Goal: Navigation & Orientation: Find specific page/section

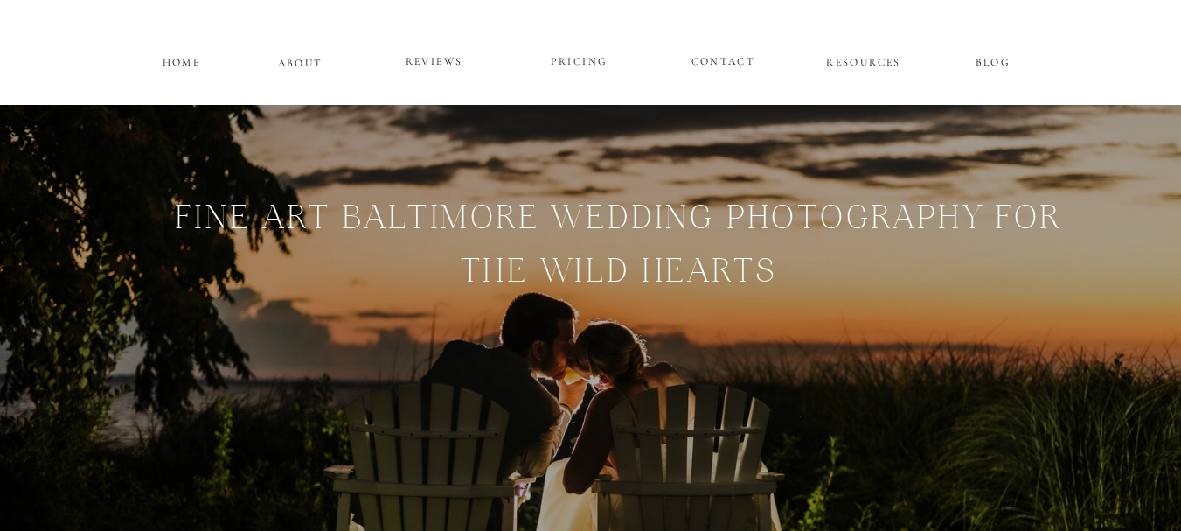
click at [289, 59] on p "ABOUT" at bounding box center [300, 60] width 45 height 15
click at [570, 63] on p "PRICING" at bounding box center [579, 62] width 105 height 21
click at [736, 57] on p "CONTACT" at bounding box center [723, 59] width 64 height 15
click at [304, 59] on p "ABOUT" at bounding box center [300, 60] width 45 height 15
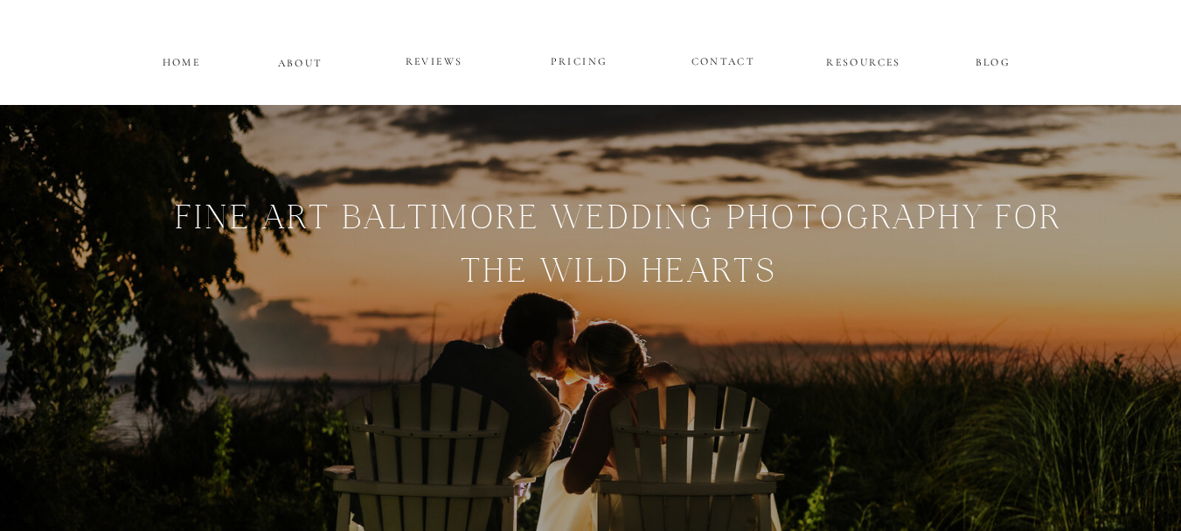
click at [735, 61] on p "CONTACT" at bounding box center [723, 59] width 64 height 15
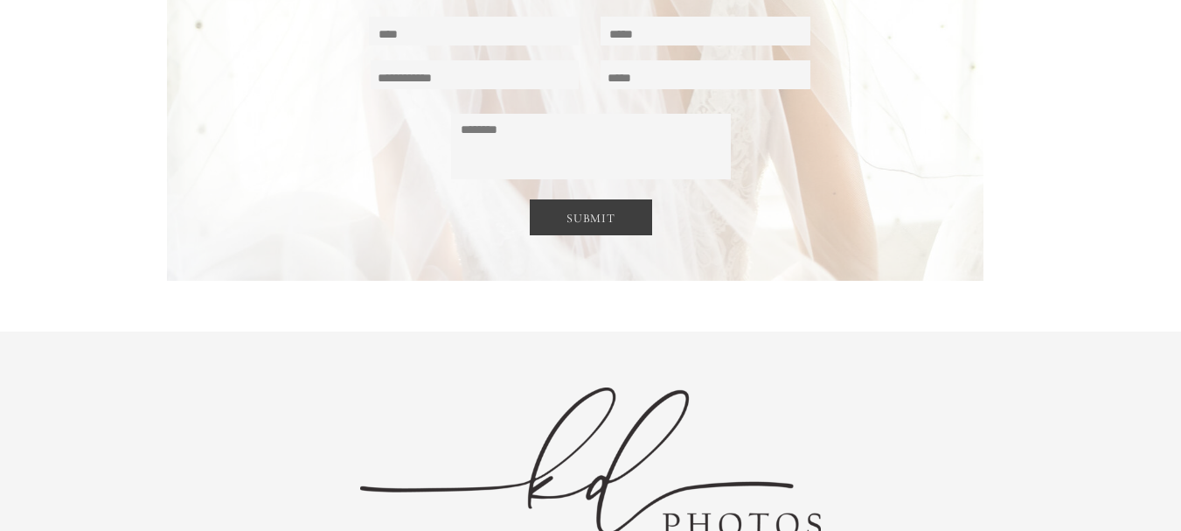
scroll to position [12135, 0]
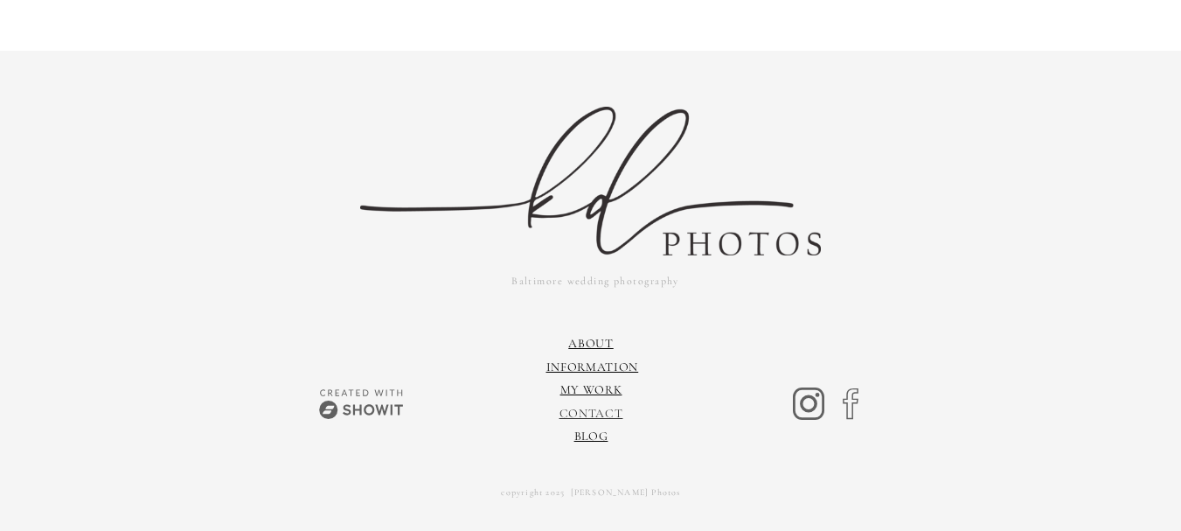
click at [601, 413] on link "Contact" at bounding box center [591, 413] width 64 height 15
click at [849, 406] on icon at bounding box center [851, 403] width 42 height 41
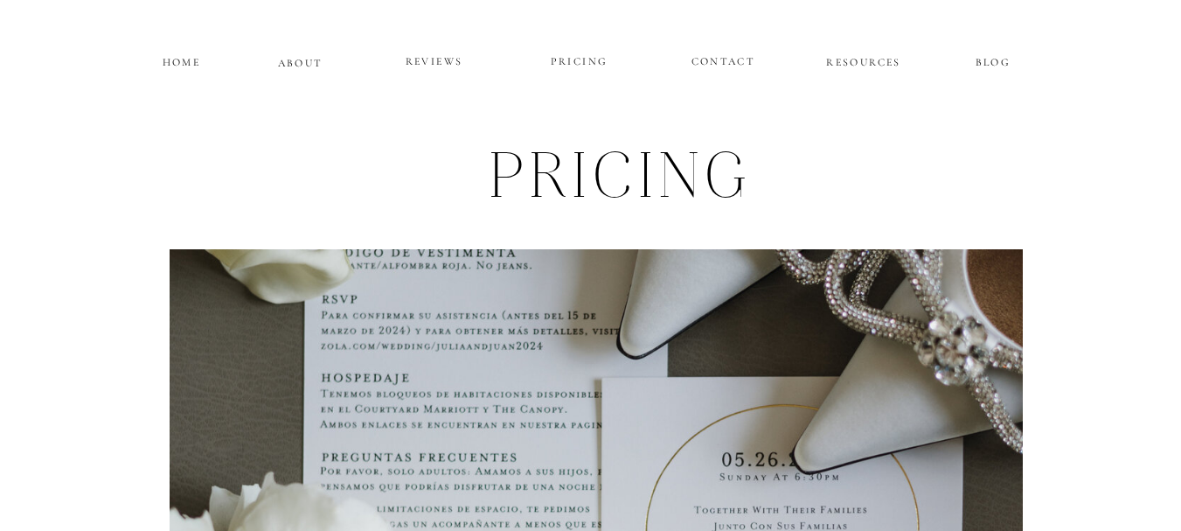
click at [305, 61] on p "ABOUT" at bounding box center [300, 60] width 45 height 15
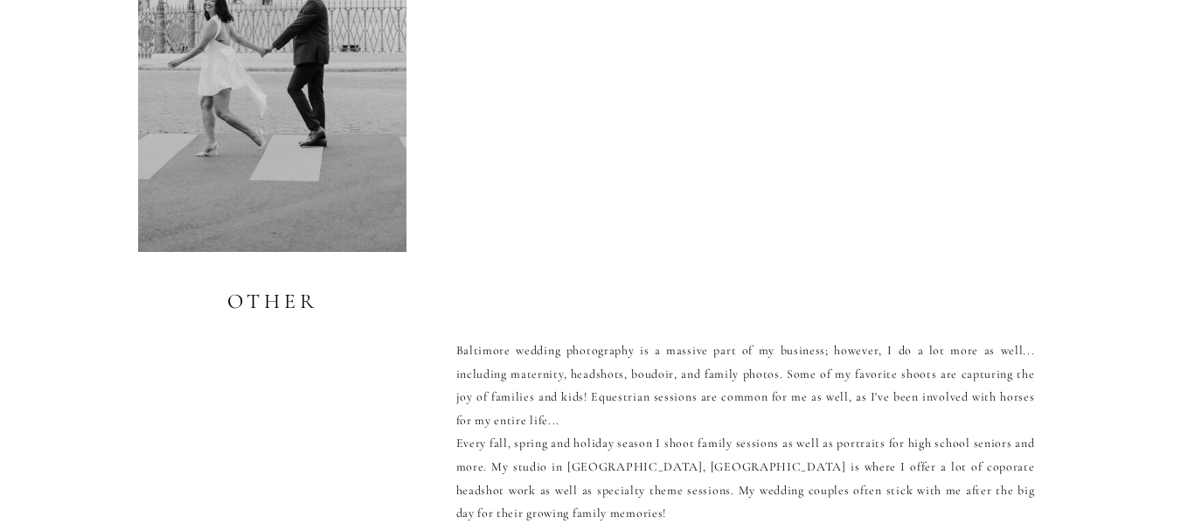
scroll to position [3654, 0]
